Goal: Check status: Check status

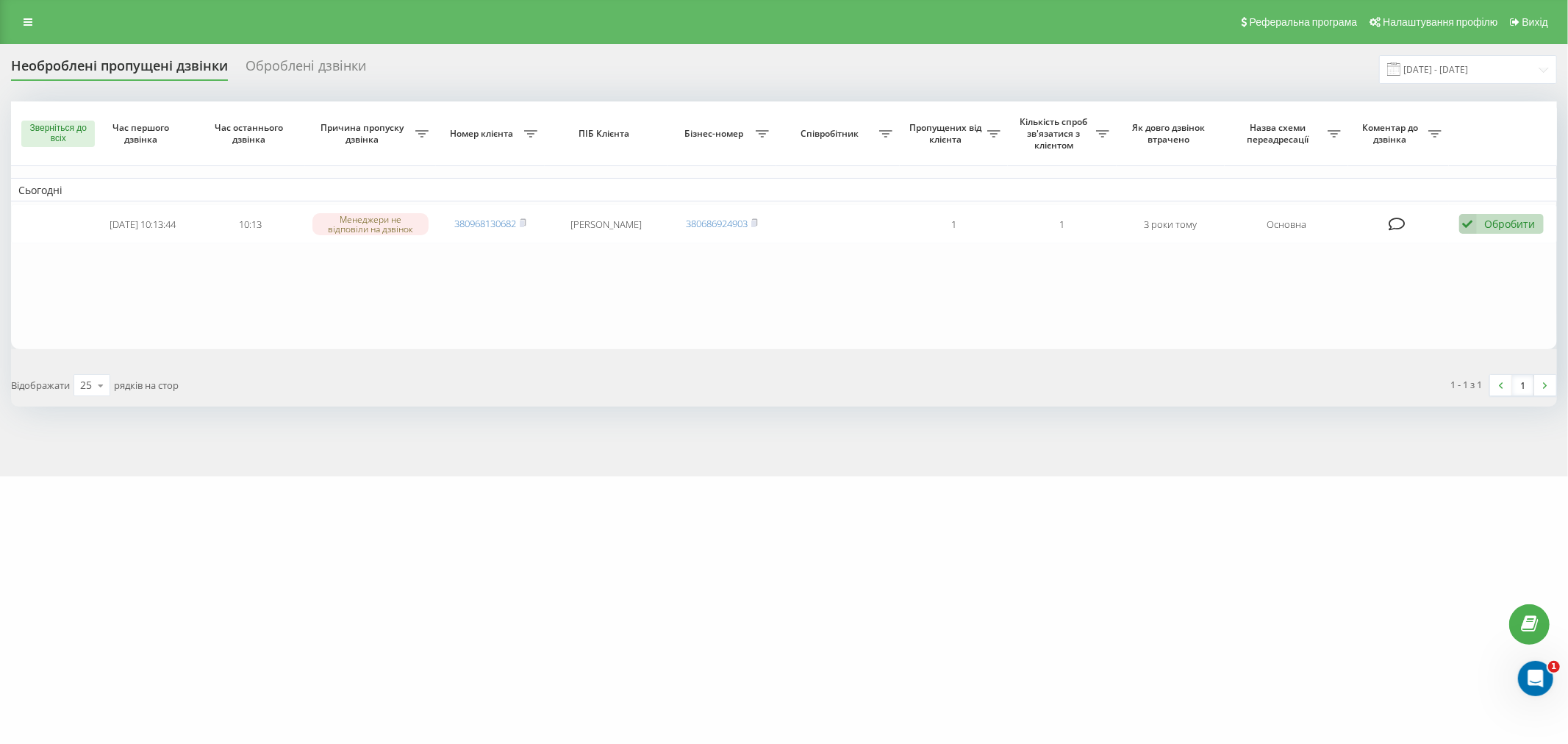
click at [112, 69] on font "Необроблені пропущені дзвінки" at bounding box center [119, 66] width 217 height 18
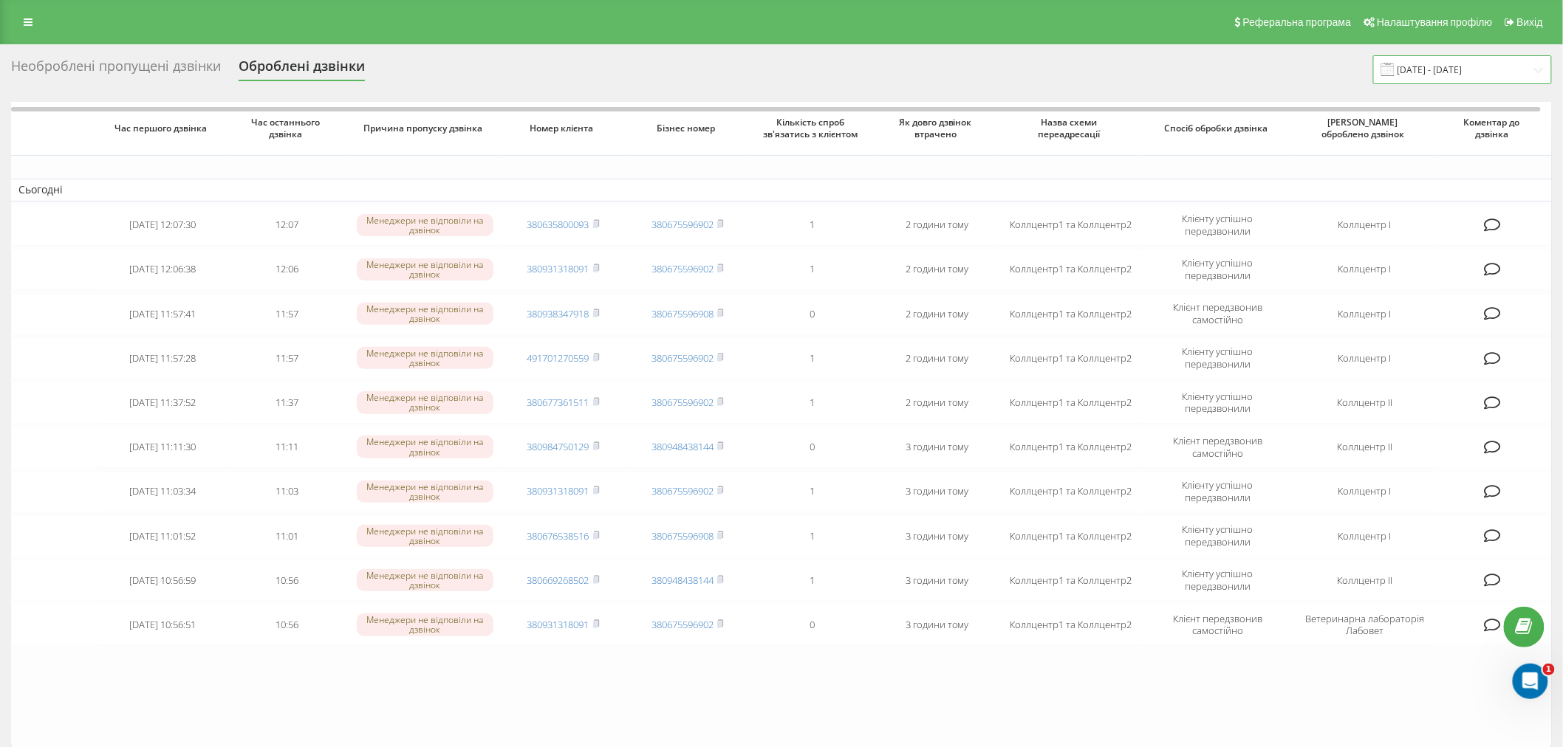
click at [1488, 66] on input "[DATE] - [DATE]" at bounding box center [1462, 69] width 179 height 29
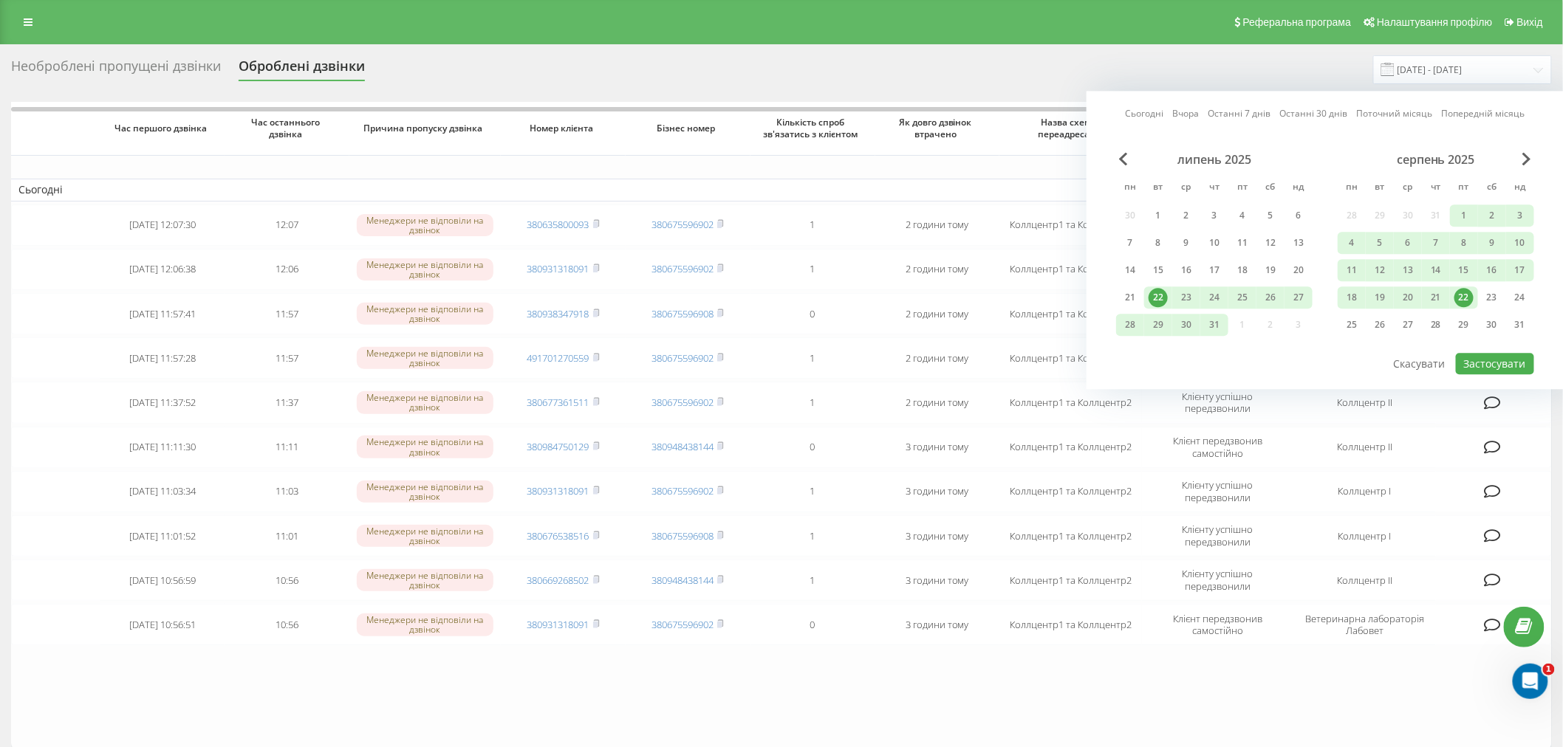
click at [1465, 297] on div "22" at bounding box center [1463, 297] width 19 height 19
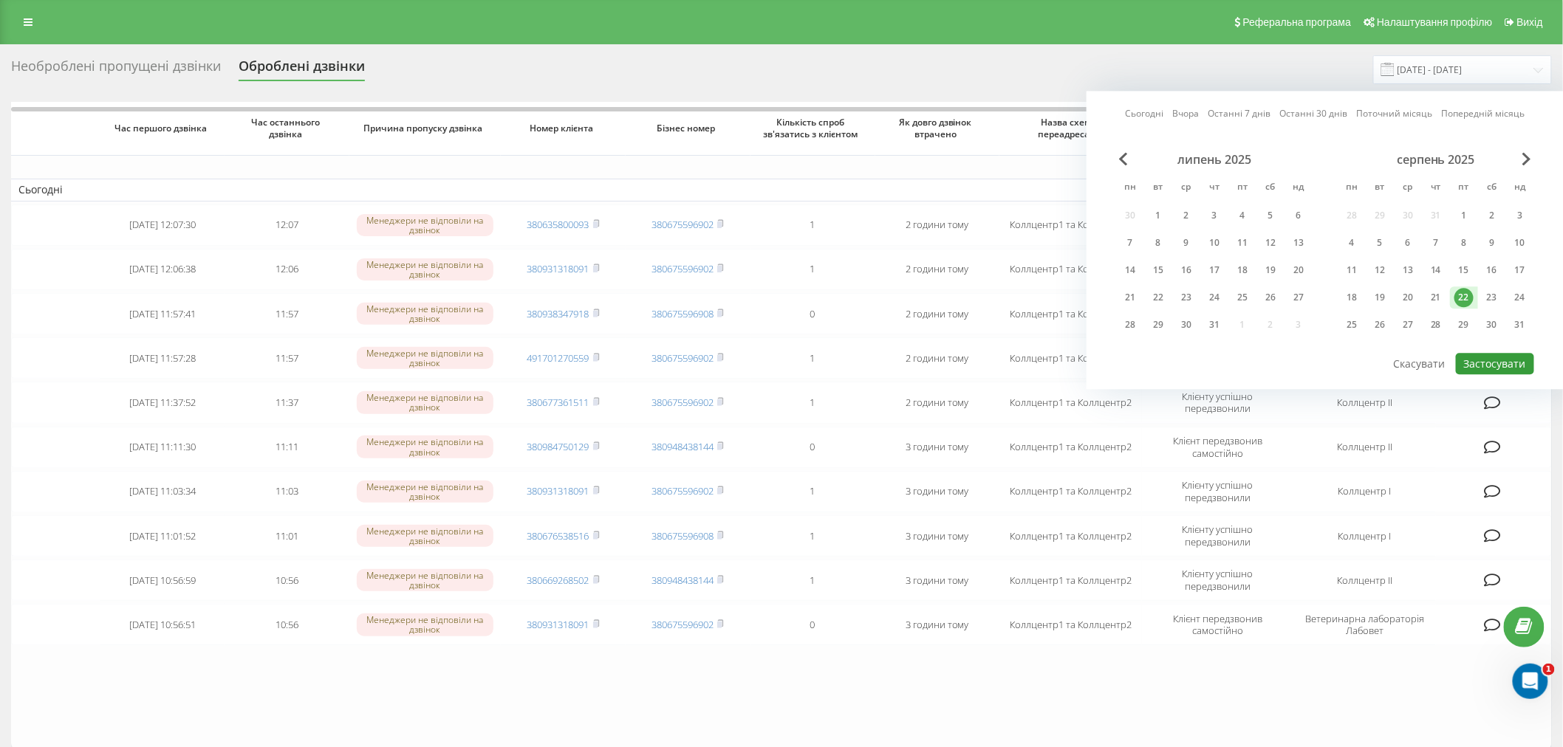
click at [1478, 358] on button "Застосувати" at bounding box center [1495, 363] width 78 height 21
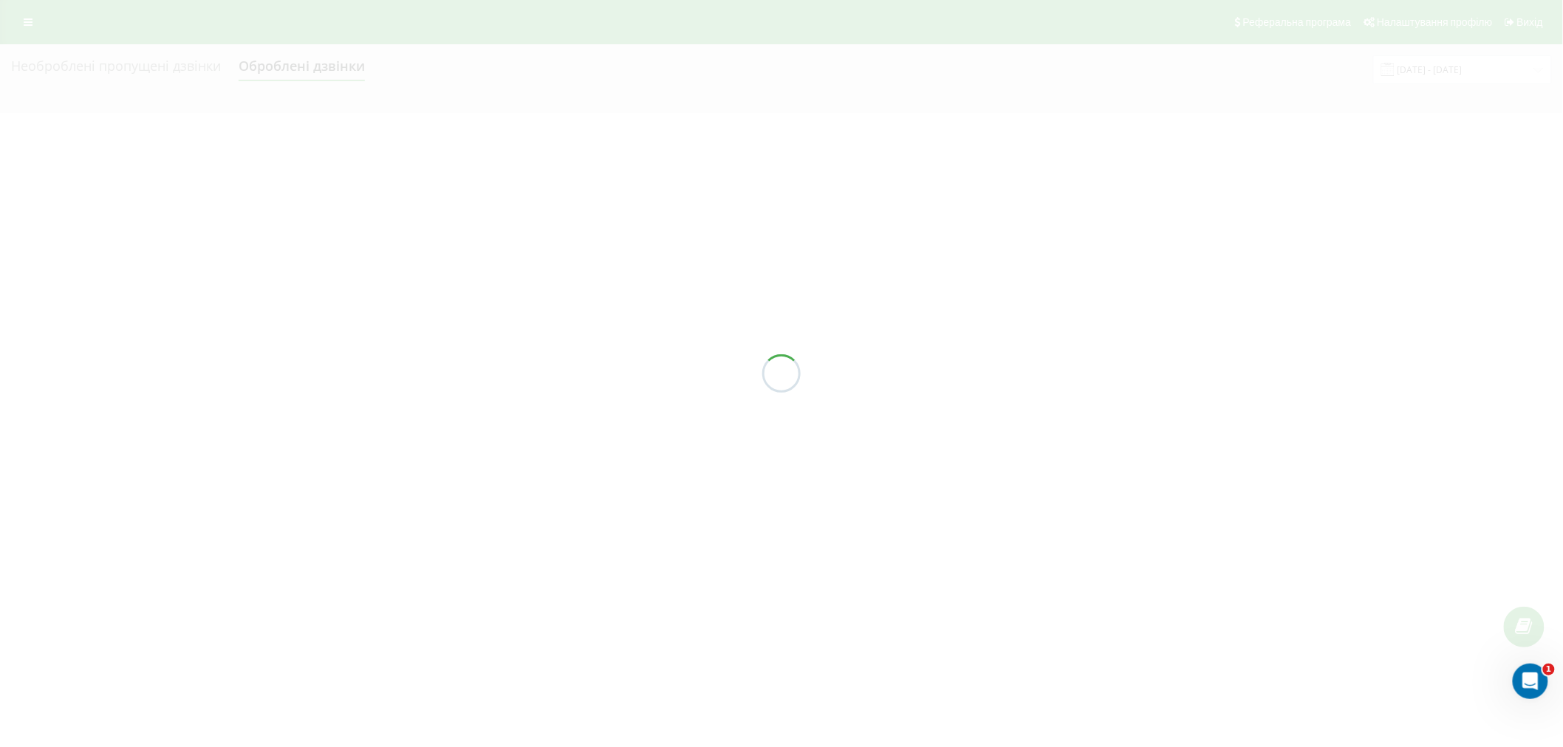
type input "[DATE] - [DATE]"
click at [117, 63] on div at bounding box center [787, 373] width 1575 height 747
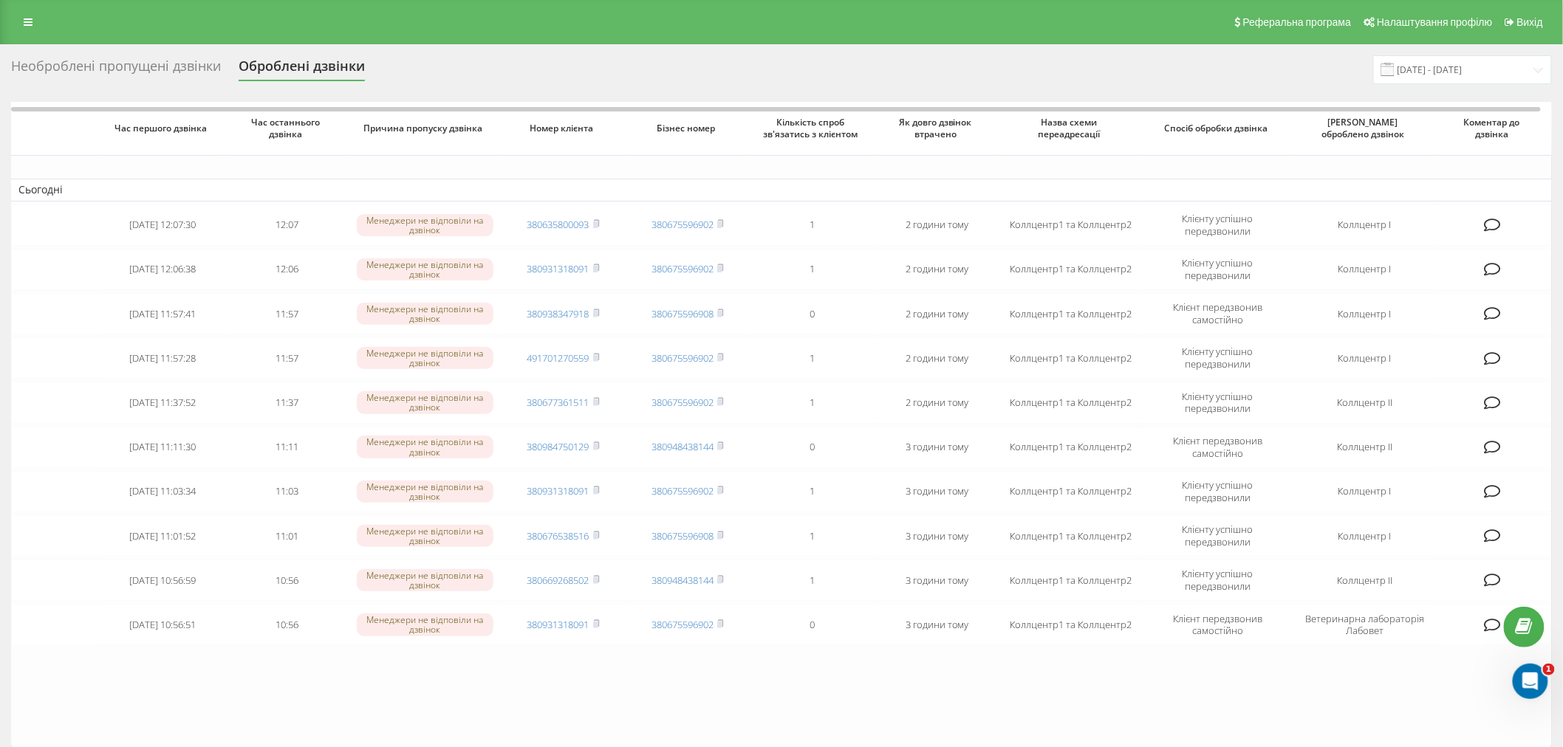
click at [134, 67] on div "Необроблені пропущені дзвінки" at bounding box center [116, 69] width 210 height 23
